Goal: Information Seeking & Learning: Learn about a topic

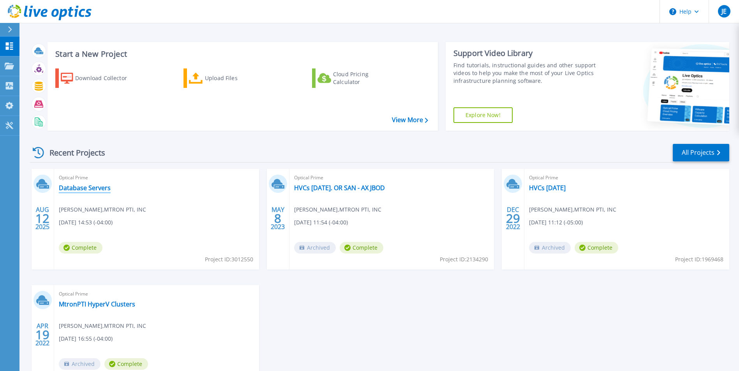
click at [89, 189] on link "Database Servers" at bounding box center [85, 188] width 52 height 8
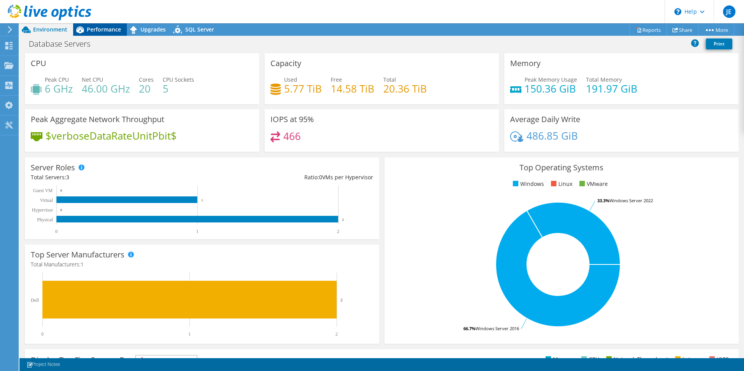
click at [98, 26] on span "Performance" at bounding box center [104, 29] width 34 height 7
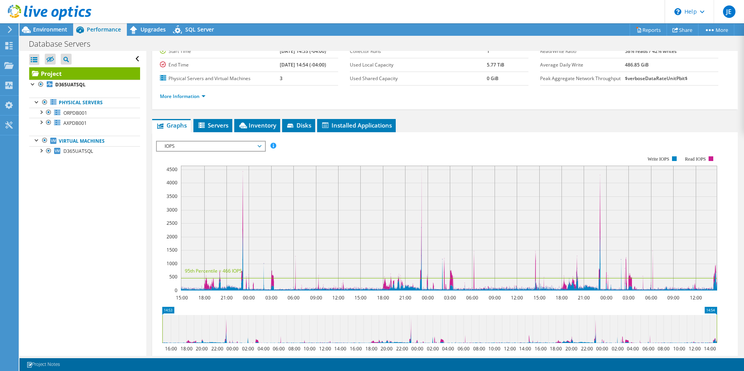
scroll to position [117, 0]
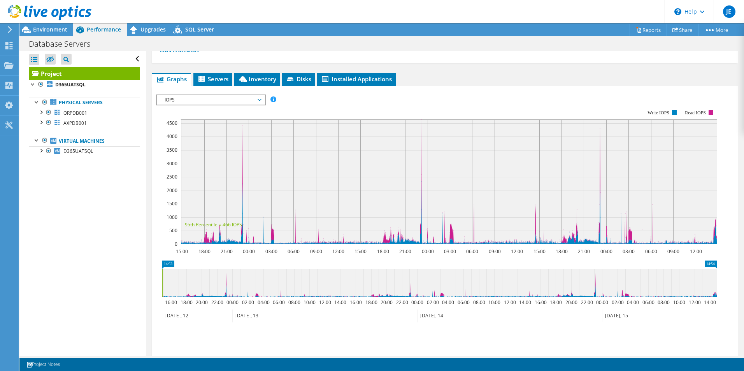
click at [259, 104] on span "IOPS" at bounding box center [211, 99] width 100 height 9
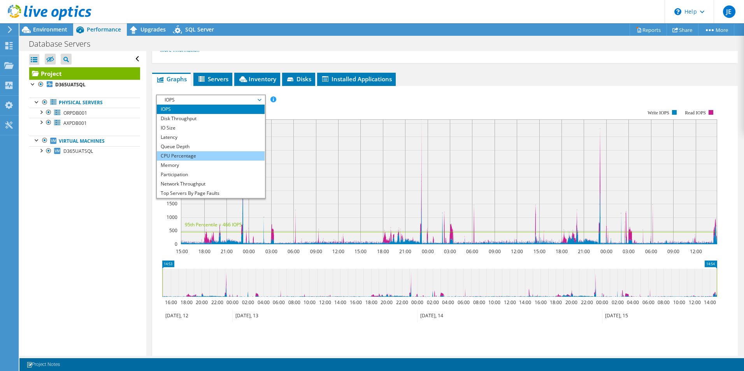
click at [192, 155] on li "CPU Percentage" at bounding box center [211, 155] width 108 height 9
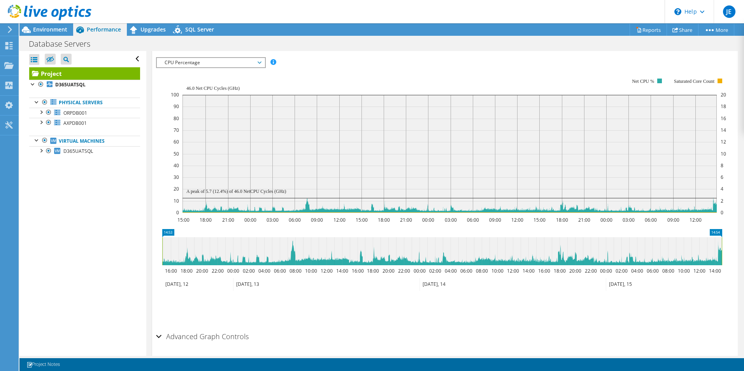
scroll to position [156, 0]
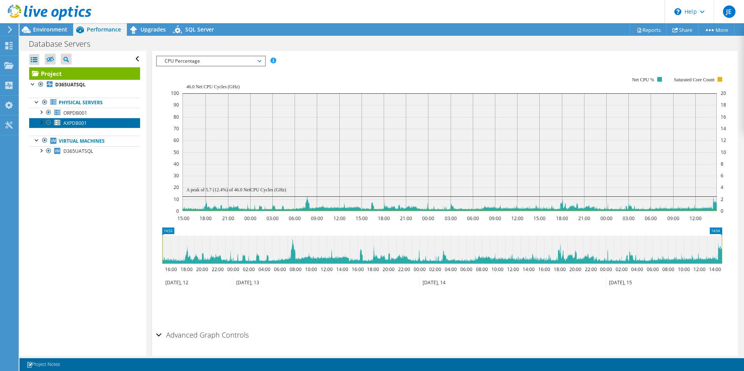
click at [80, 123] on span "AXPDB001" at bounding box center [74, 123] width 23 height 7
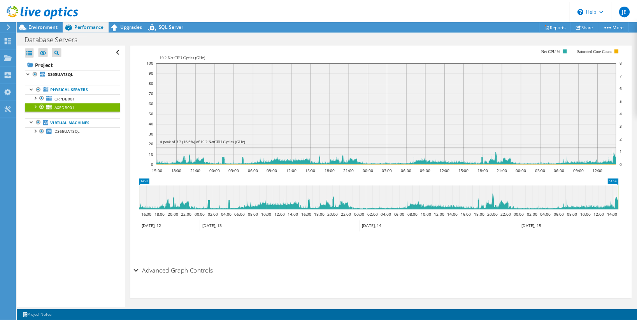
scroll to position [134, 0]
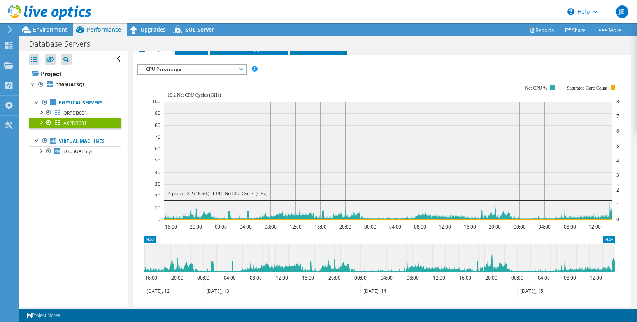
click at [241, 65] on span "CPU Percentage" at bounding box center [192, 69] width 100 height 9
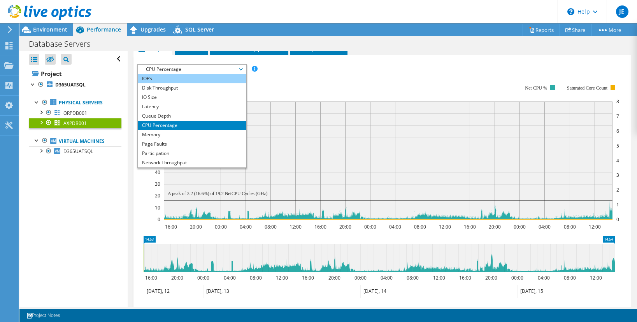
click at [160, 74] on li "IOPS" at bounding box center [192, 78] width 108 height 9
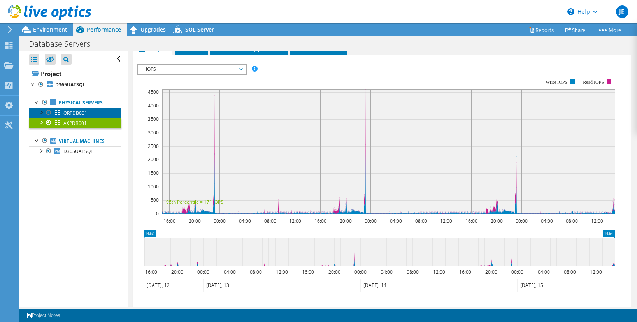
click at [80, 113] on span "ORPDB001" at bounding box center [75, 113] width 24 height 7
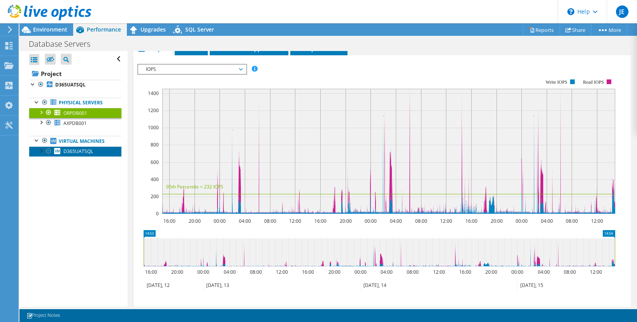
click at [83, 152] on span "D365UATSQL" at bounding box center [78, 151] width 30 height 7
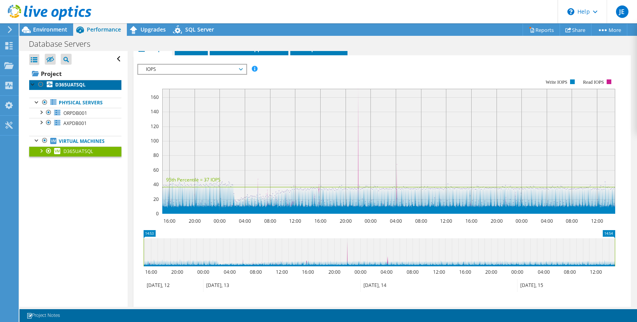
click at [68, 84] on b "D365UATSQL" at bounding box center [70, 84] width 30 height 7
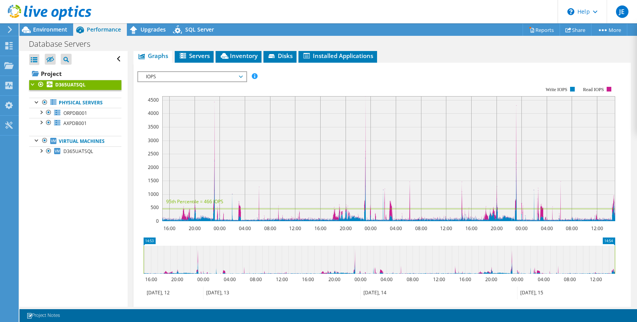
scroll to position [150, 0]
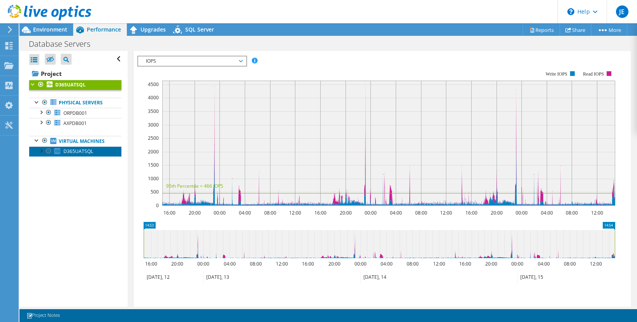
click at [77, 152] on span "D365UATSQL" at bounding box center [78, 151] width 30 height 7
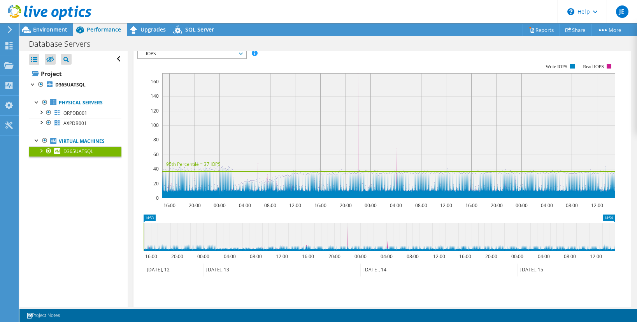
scroll to position [134, 0]
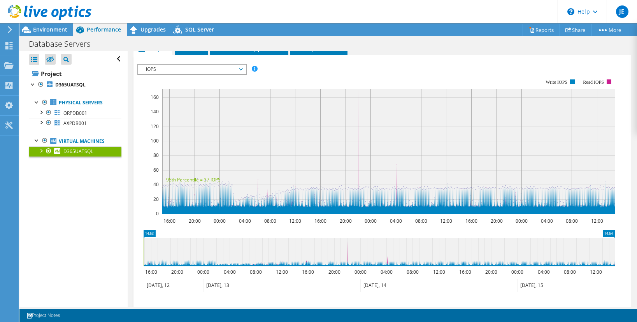
click at [242, 68] on icon at bounding box center [241, 69] width 4 height 2
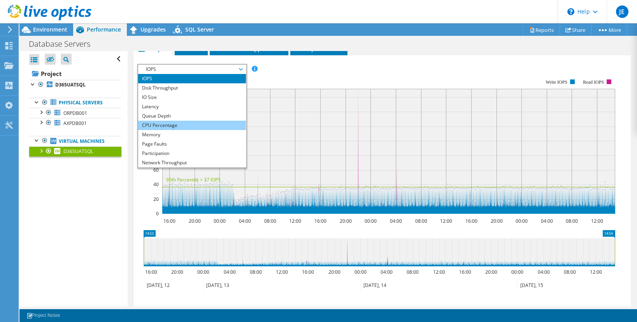
click at [167, 121] on li "CPU Percentage" at bounding box center [192, 125] width 108 height 9
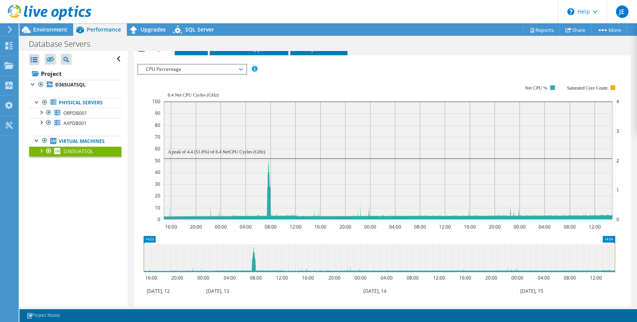
click at [243, 68] on icon at bounding box center [241, 69] width 4 height 2
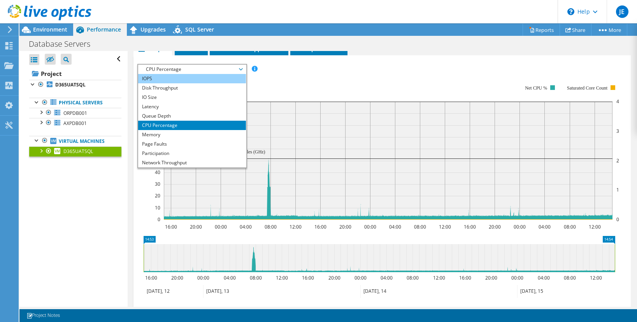
click at [168, 74] on li "IOPS" at bounding box center [192, 78] width 108 height 9
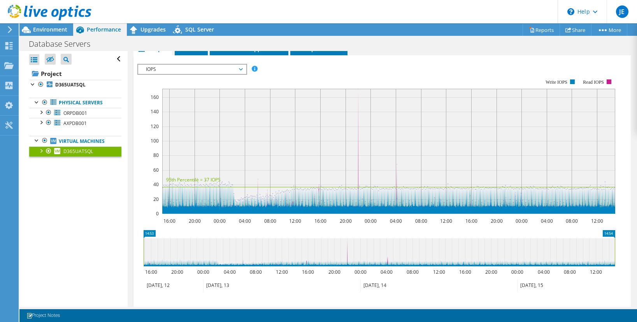
click at [239, 65] on span "IOPS" at bounding box center [192, 69] width 100 height 9
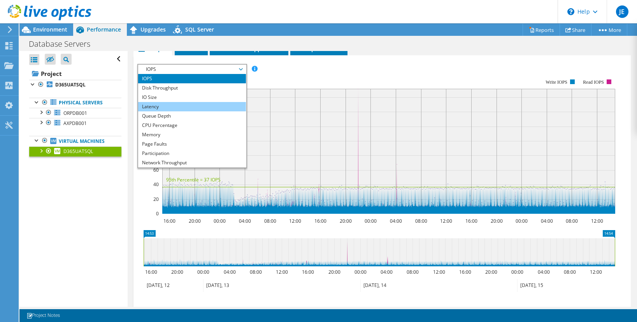
click at [168, 102] on li "Latency" at bounding box center [192, 106] width 108 height 9
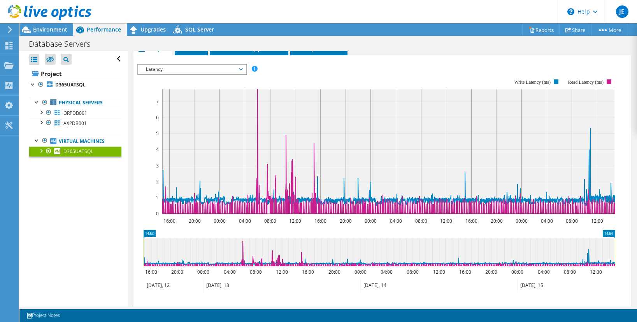
click at [243, 65] on span "Latency" at bounding box center [192, 69] width 108 height 9
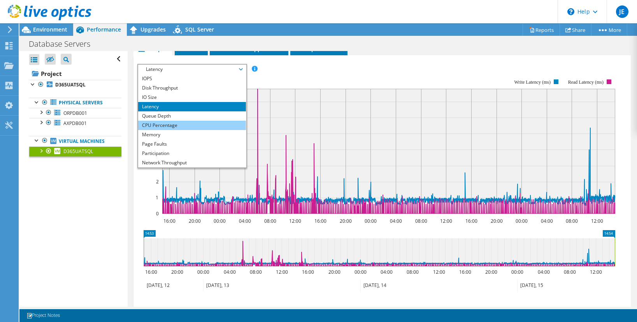
click at [170, 121] on li "CPU Percentage" at bounding box center [192, 125] width 108 height 9
